Goal: Task Accomplishment & Management: Use online tool/utility

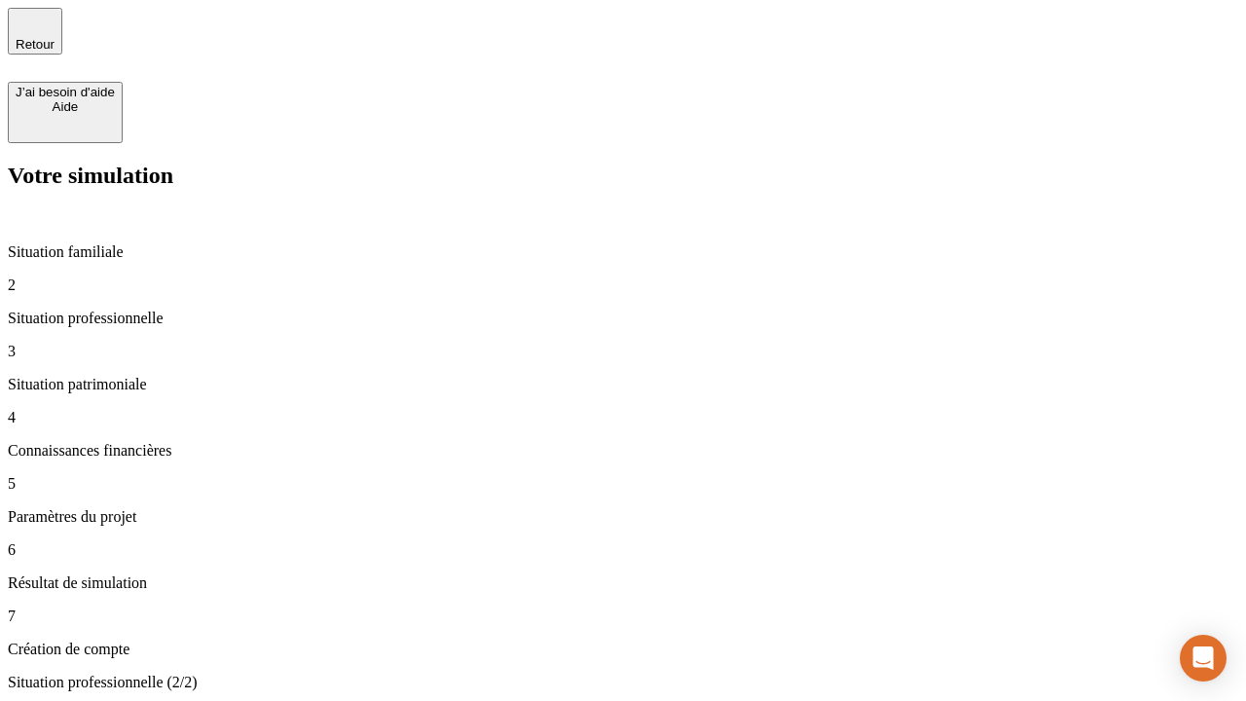
type input "30 000"
type input "40 000"
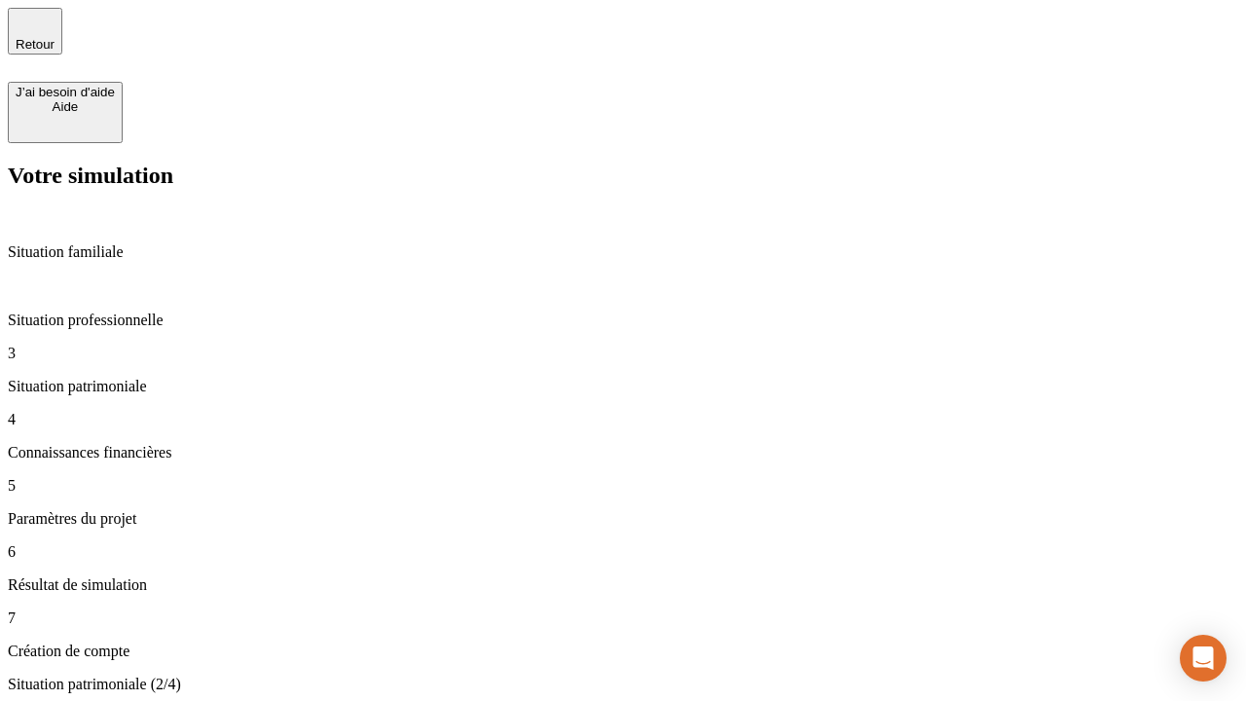
type input "1 100"
type input "20"
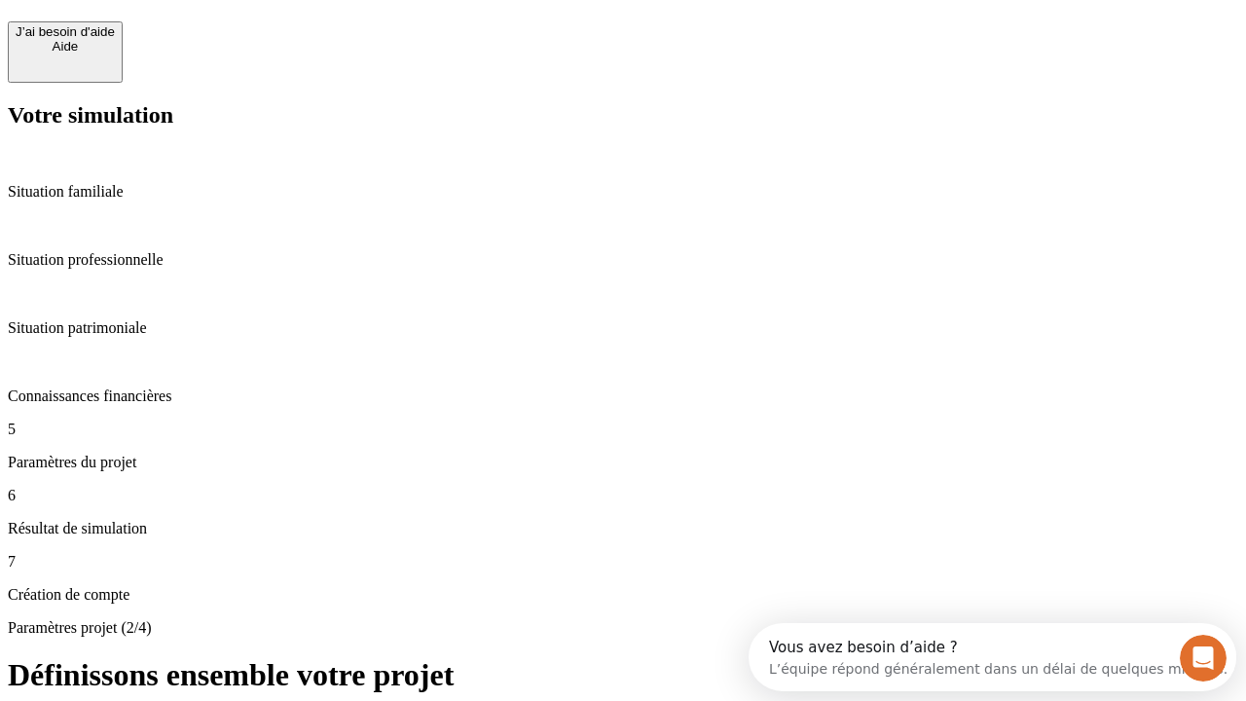
scroll to position [18, 0]
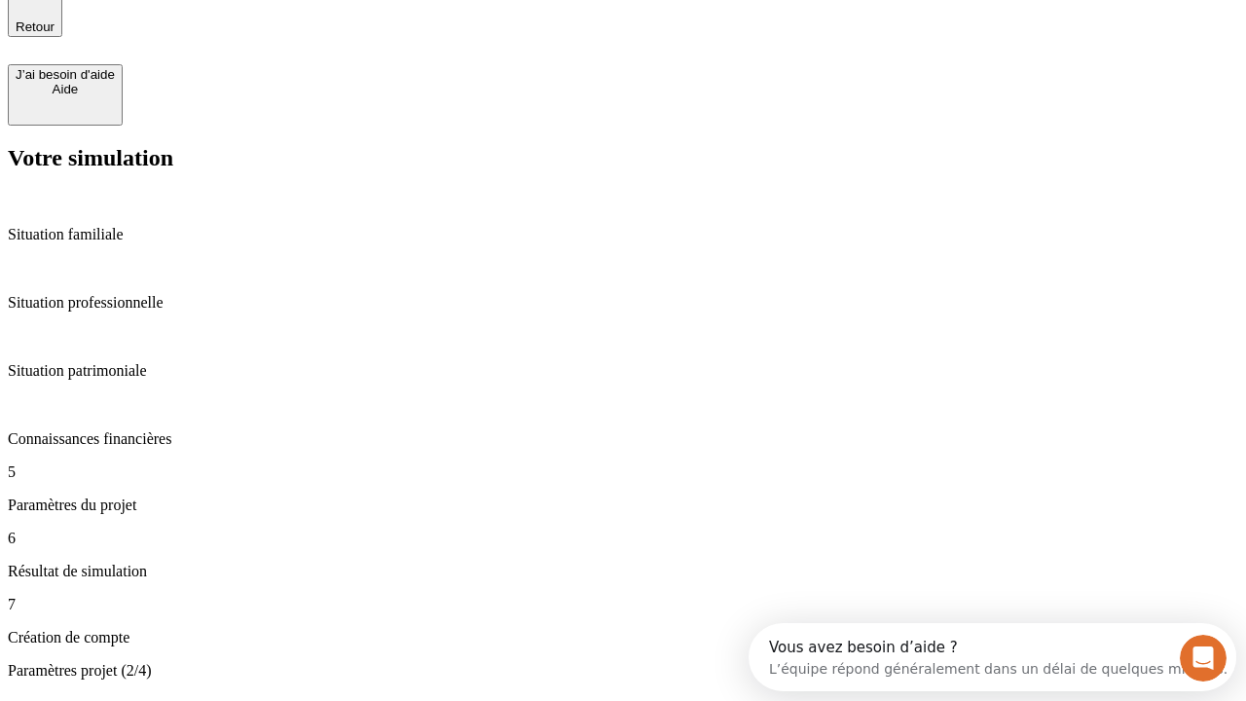
type input "40"
type input "62"
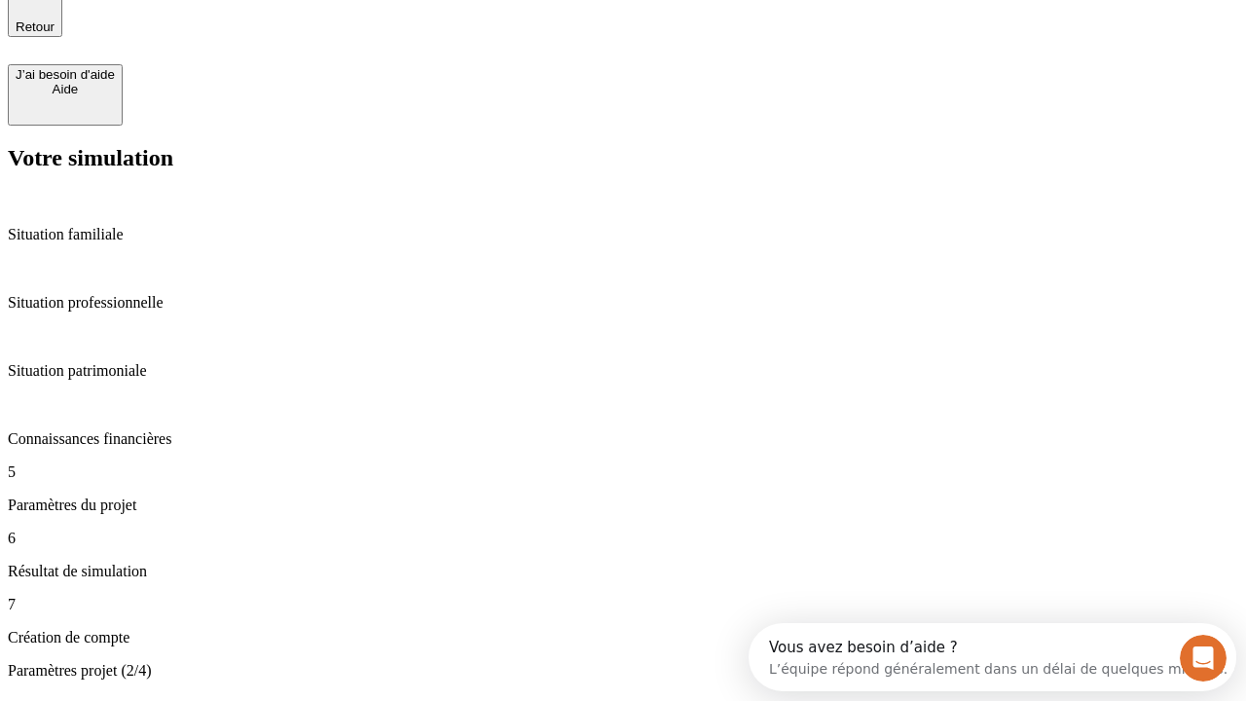
type input "50 000"
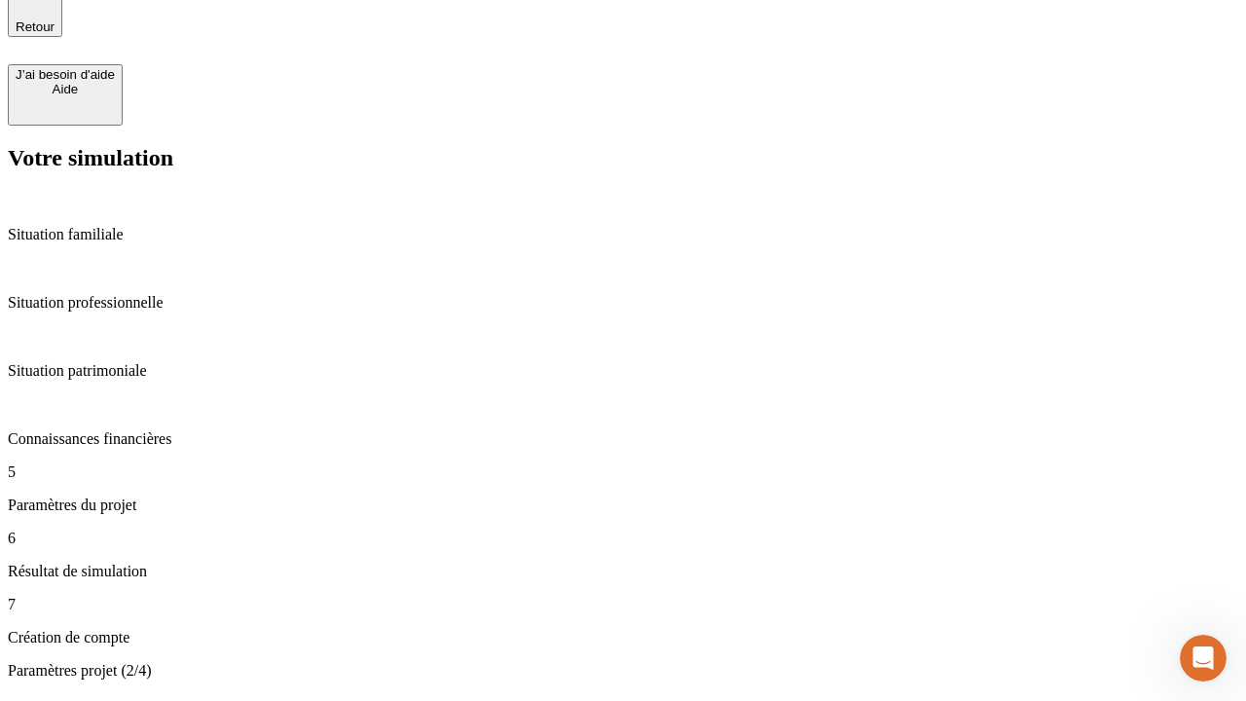
type input "640"
